Goal: Information Seeking & Learning: Check status

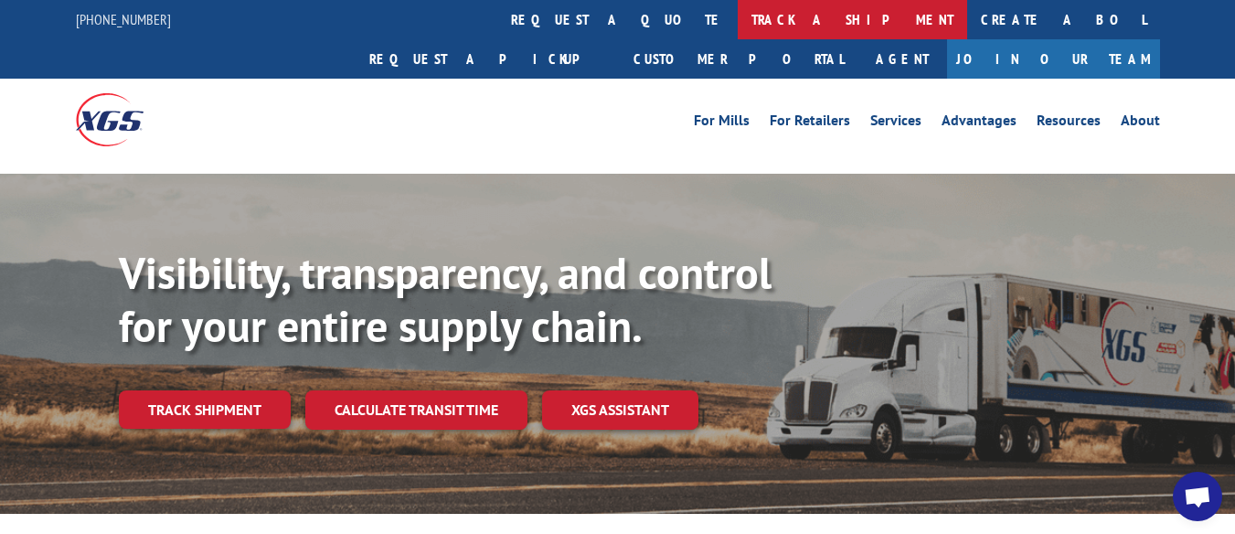
click at [738, 20] on link "track a shipment" at bounding box center [853, 19] width 230 height 39
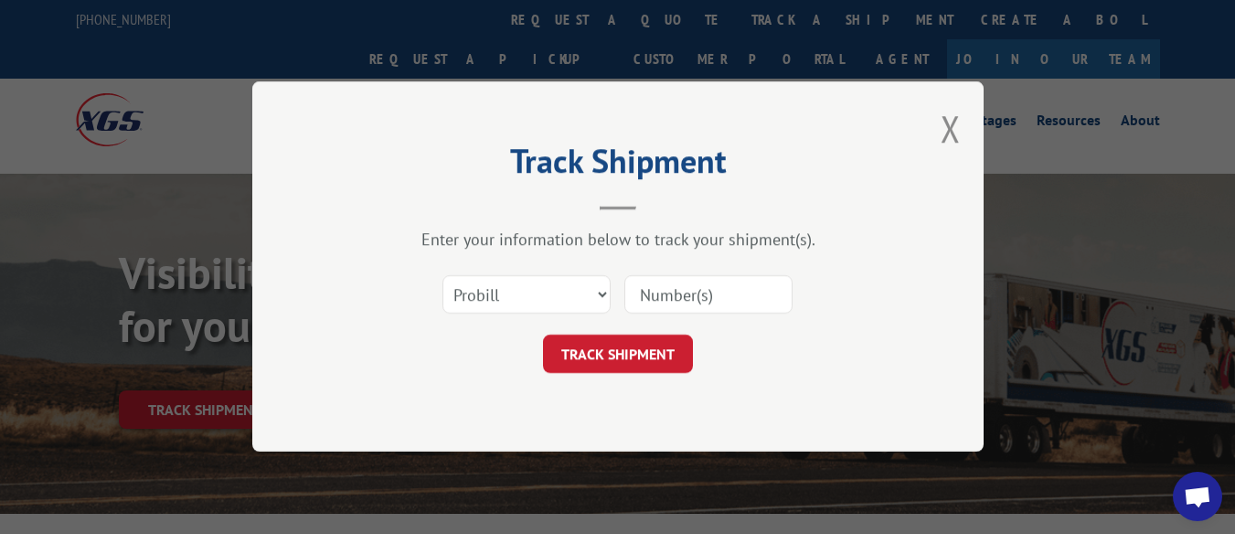
click at [685, 296] on input at bounding box center [709, 295] width 168 height 38
type input "16912930"
click button "TRACK SHIPMENT" at bounding box center [618, 355] width 150 height 38
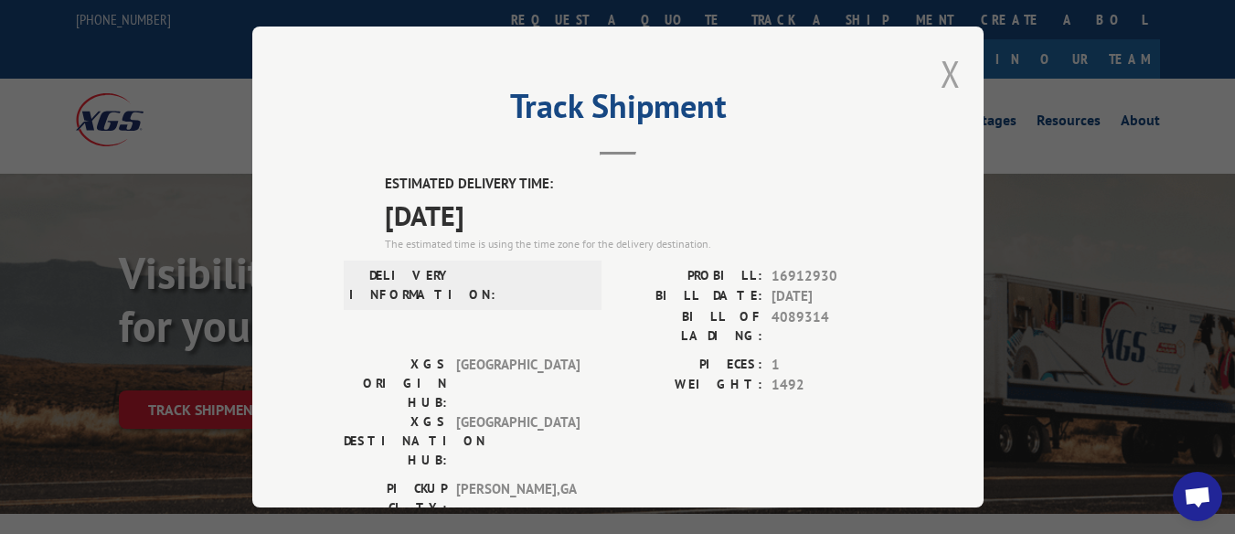
click at [941, 69] on button "Close modal" at bounding box center [951, 73] width 20 height 48
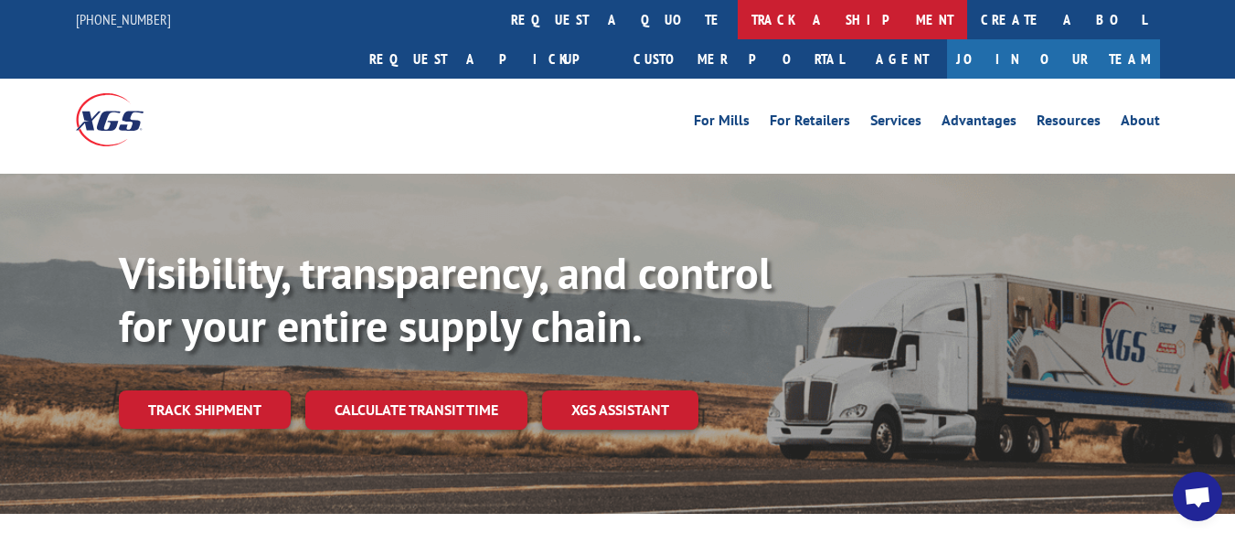
click at [738, 22] on link "track a shipment" at bounding box center [853, 19] width 230 height 39
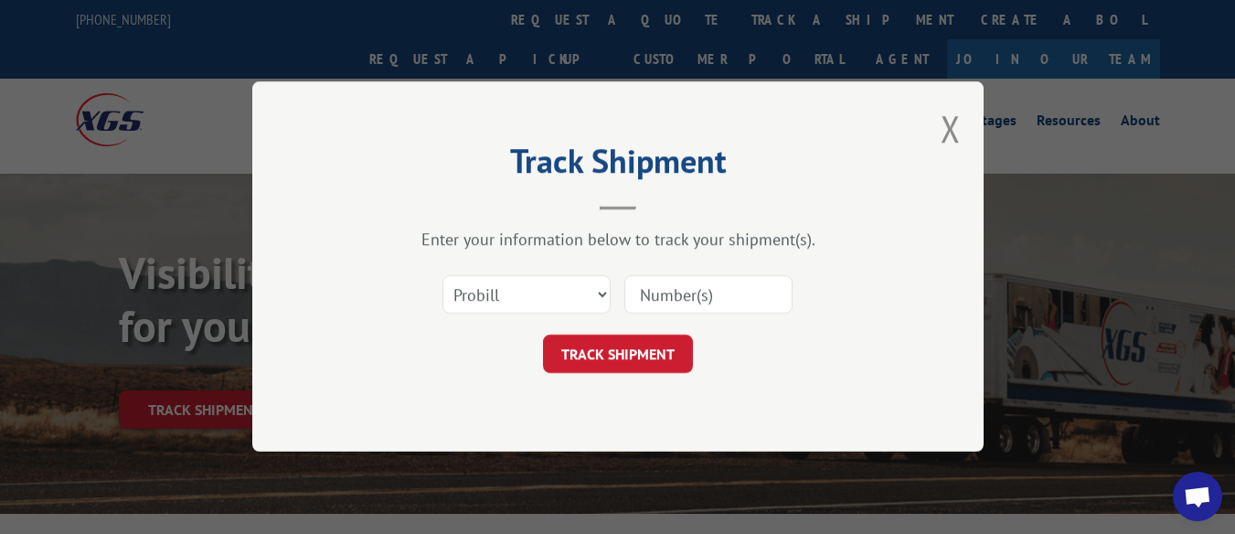
drag, startPoint x: 660, startPoint y: 287, endPoint x: 632, endPoint y: 277, distance: 30.1
click at [660, 287] on input at bounding box center [709, 295] width 168 height 38
type input "17482201"
click button "TRACK SHIPMENT" at bounding box center [618, 355] width 150 height 38
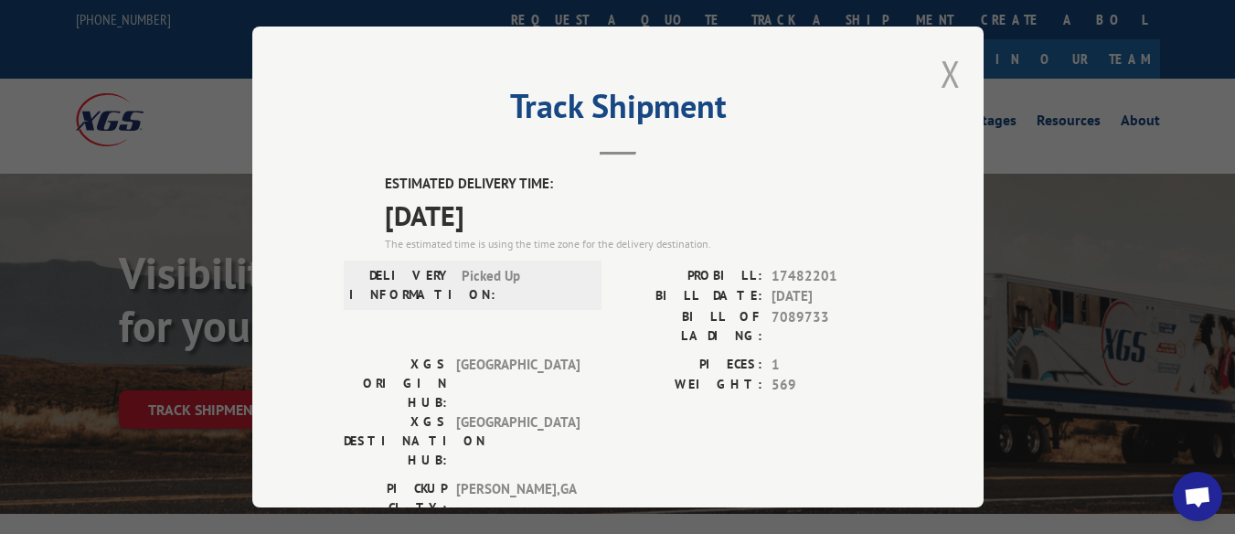
click at [943, 67] on button "Close modal" at bounding box center [951, 73] width 20 height 48
